Goal: Task Accomplishment & Management: Use online tool/utility

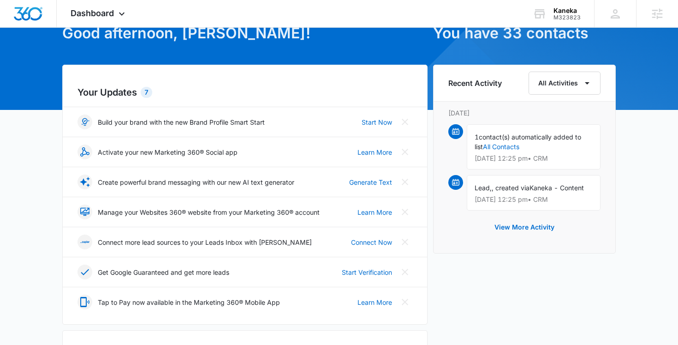
scroll to position [91, 0]
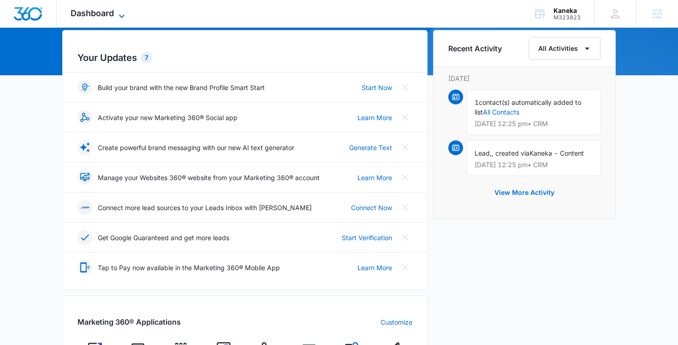
click at [102, 13] on span "Dashboard" at bounding box center [92, 13] width 43 height 10
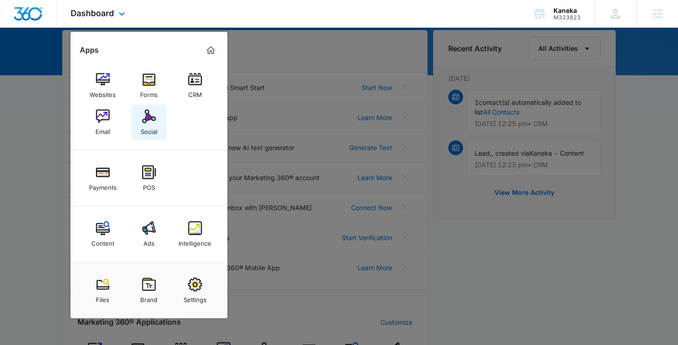
click at [148, 126] on div "Social" at bounding box center [149, 129] width 17 height 12
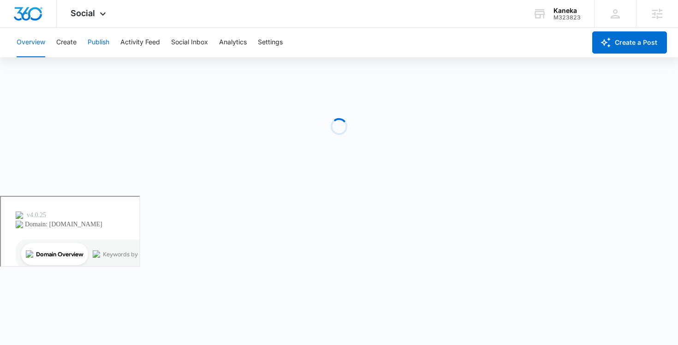
click at [100, 42] on button "Publish" at bounding box center [99, 43] width 22 height 30
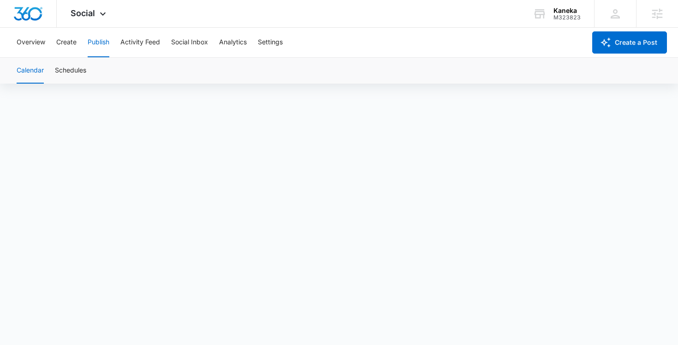
click at [51, 48] on div "Overview Create Publish Activity Feed Social Inbox Analytics Settings" at bounding box center [298, 43] width 575 height 30
click at [64, 46] on button "Create" at bounding box center [66, 43] width 20 height 30
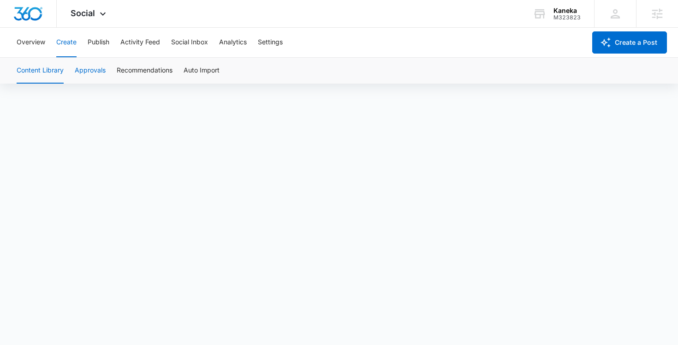
click at [84, 71] on button "Approvals" at bounding box center [90, 71] width 31 height 26
